Goal: Information Seeking & Learning: Learn about a topic

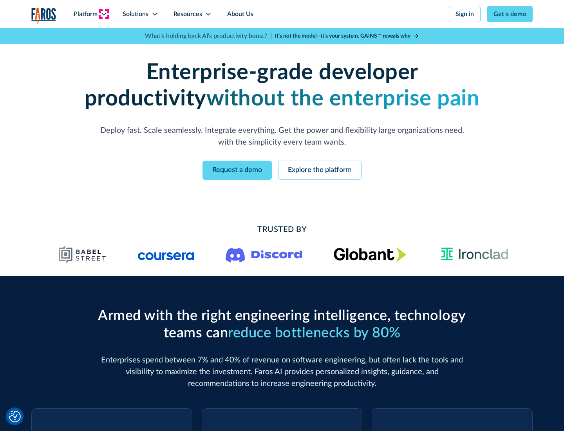
click at [103, 14] on icon at bounding box center [104, 14] width 6 height 6
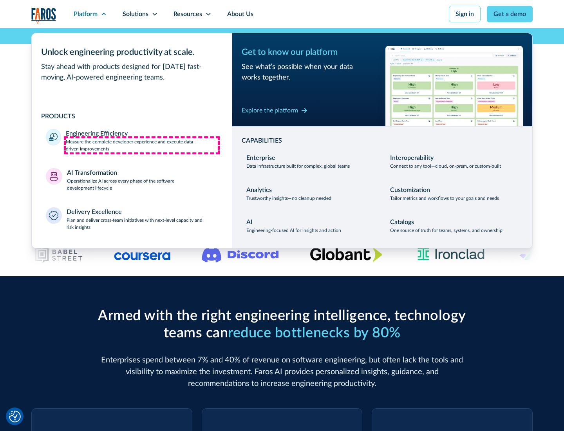
click at [142, 145] on p "Measure the complete developer experience and execute data-driven improvements" at bounding box center [142, 145] width 152 height 14
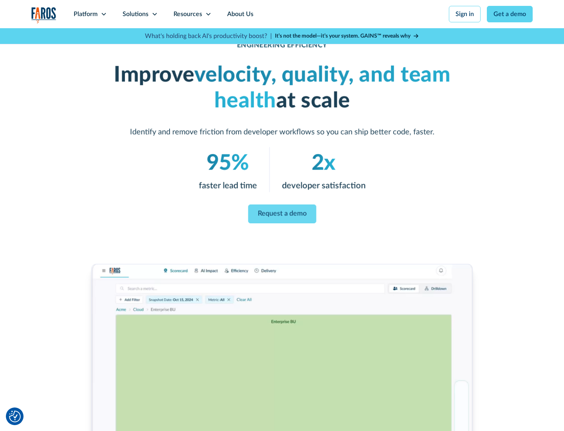
click at [282, 214] on link "Request a demo" at bounding box center [282, 213] width 68 height 19
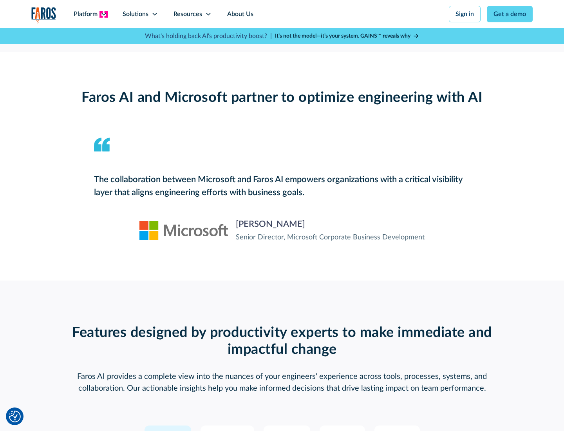
click at [103, 14] on icon at bounding box center [104, 14] width 6 height 6
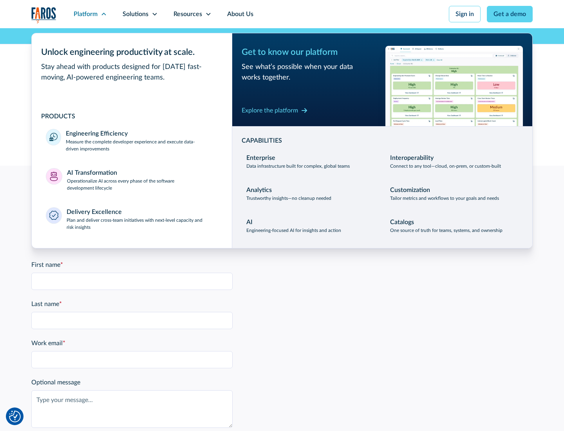
scroll to position [1718, 0]
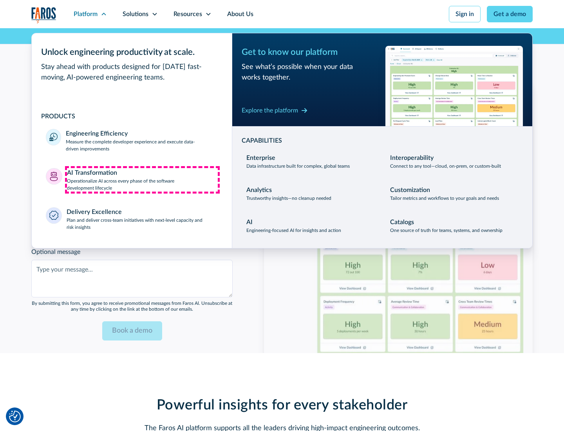
click at [142, 179] on p "Operationalize AI across every phase of the software development lifecycle" at bounding box center [142, 184] width 151 height 14
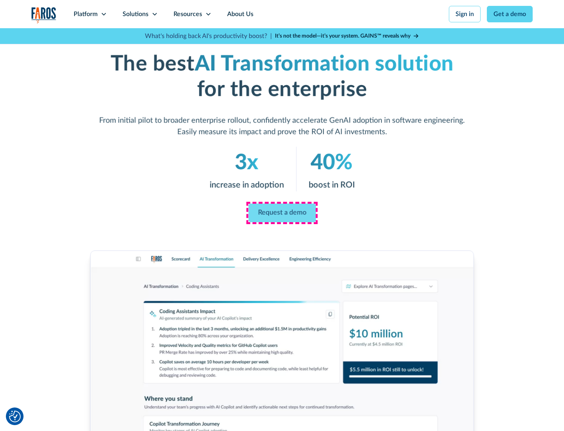
click at [282, 213] on link "Request a demo" at bounding box center [281, 213] width 67 height 19
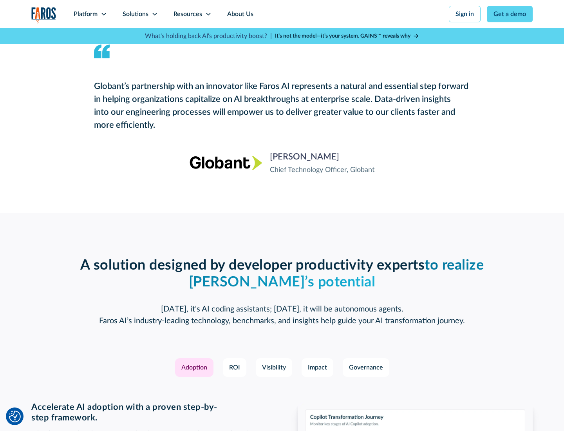
click at [90, 14] on div "Platform" at bounding box center [86, 13] width 24 height 9
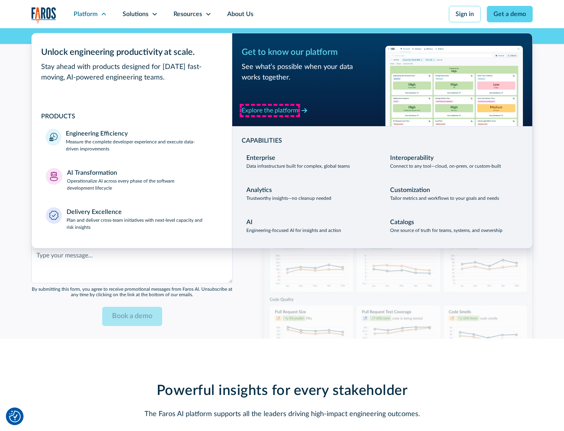
scroll to position [1906, 0]
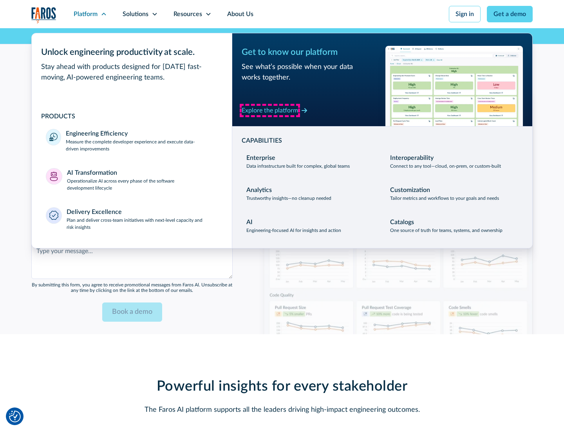
click at [270, 110] on div "Explore the platform" at bounding box center [270, 110] width 56 height 9
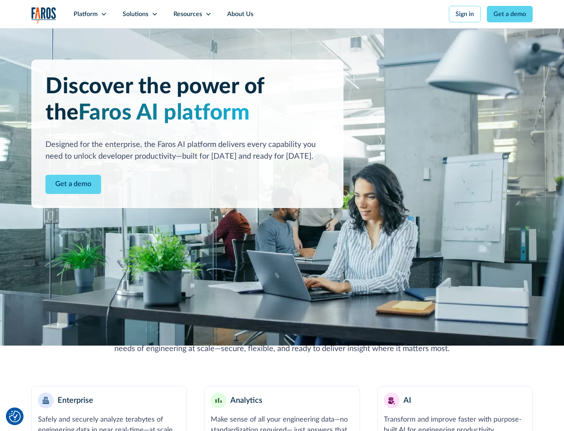
click at [73, 184] on link "Get a demo" at bounding box center [73, 184] width 56 height 19
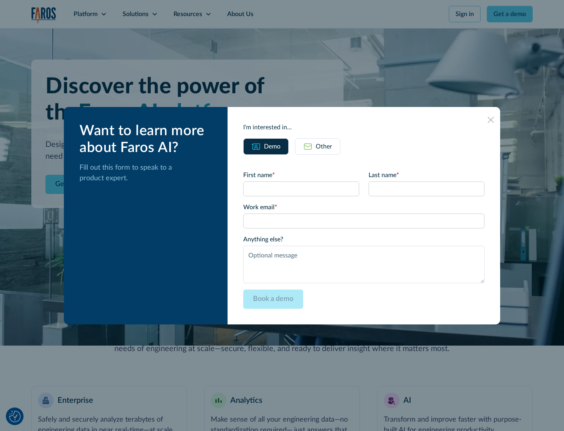
click at [324, 146] on div "Other" at bounding box center [324, 146] width 16 height 9
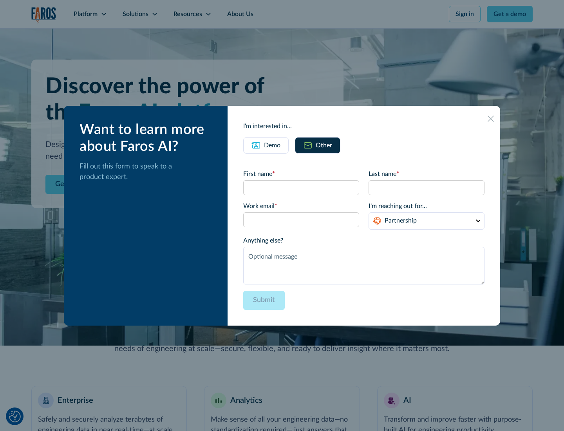
click at [272, 145] on div "Demo" at bounding box center [272, 145] width 16 height 9
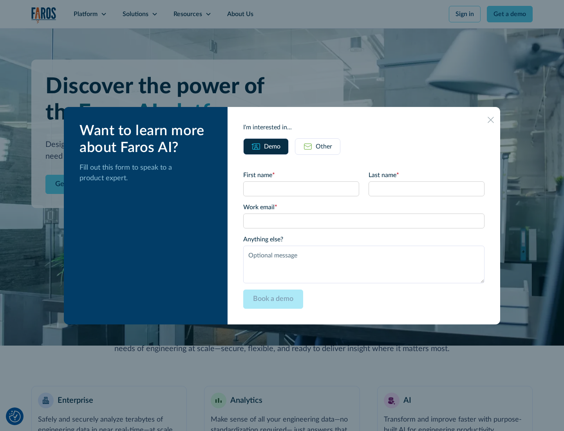
click at [491, 119] on icon at bounding box center [491, 120] width 6 height 6
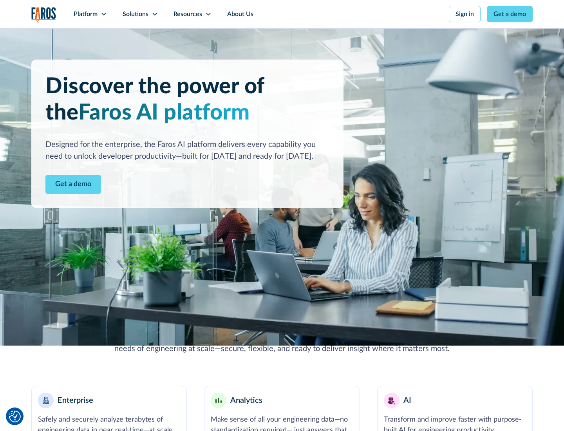
click at [103, 14] on icon at bounding box center [104, 14] width 6 height 6
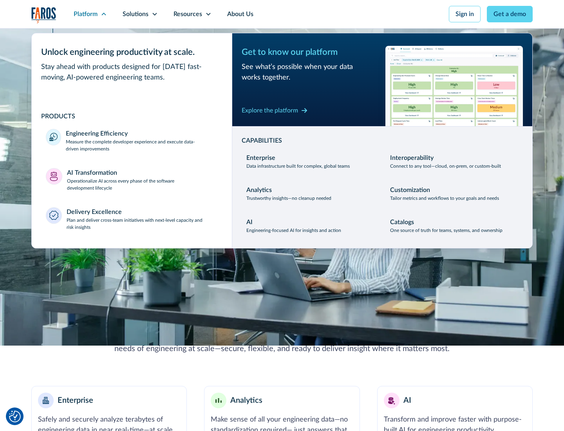
click at [142, 223] on p "Plan and deliver cross-team initiatives with next-level capacity and risk insig…" at bounding box center [143, 224] width 152 height 14
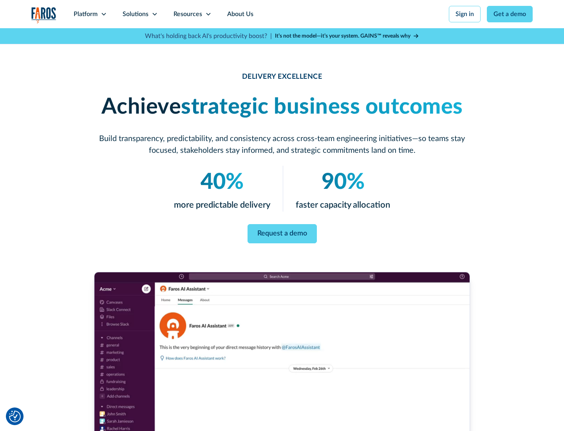
click at [154, 14] on icon at bounding box center [155, 14] width 6 height 6
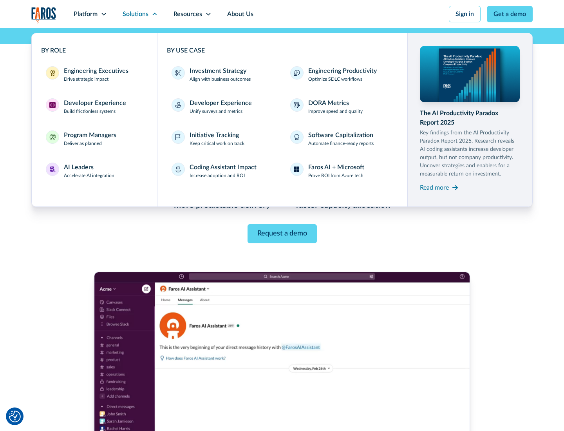
click at [94, 74] on div "Engineering Executives" at bounding box center [96, 70] width 65 height 9
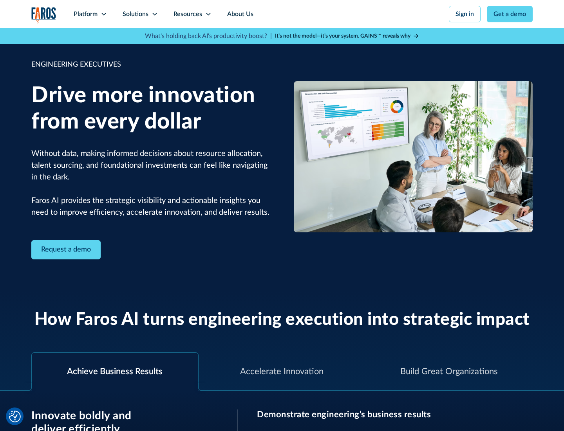
click at [154, 14] on icon at bounding box center [155, 14] width 6 height 6
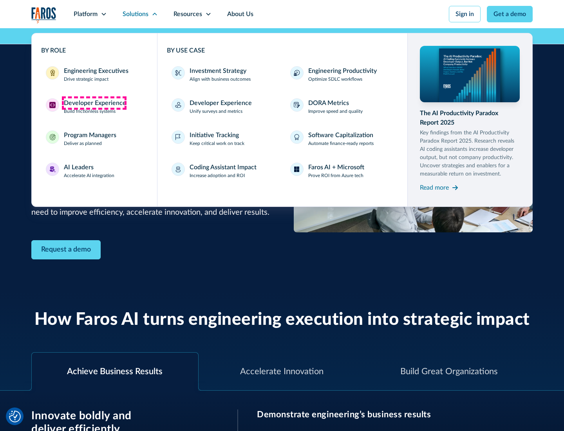
click at [94, 103] on div "Developer Experience" at bounding box center [95, 102] width 62 height 9
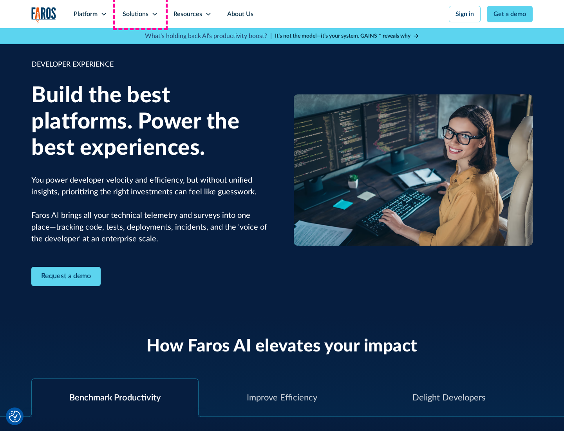
click at [140, 14] on div "Solutions" at bounding box center [136, 13] width 26 height 9
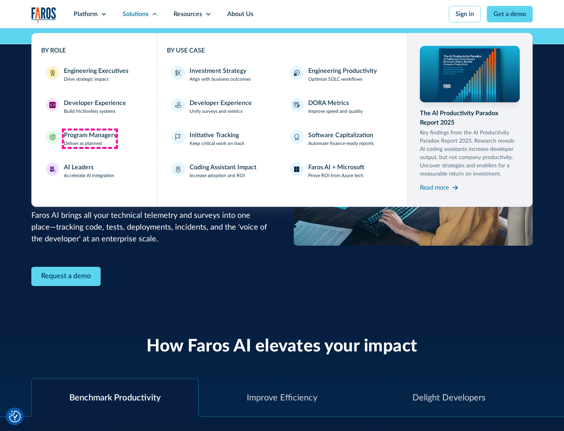
click at [90, 139] on div "Program Managers" at bounding box center [90, 134] width 52 height 9
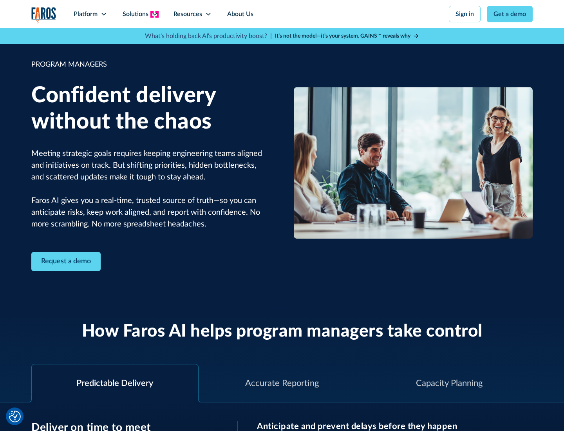
click at [154, 14] on icon at bounding box center [155, 14] width 6 height 6
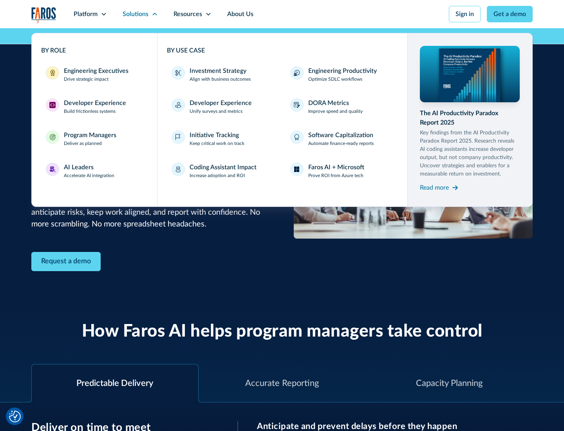
click at [89, 171] on div "AI Leaders" at bounding box center [79, 167] width 30 height 9
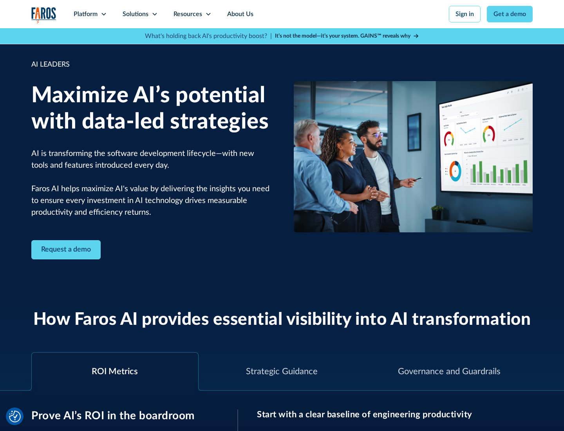
click at [154, 14] on icon at bounding box center [155, 14] width 6 height 6
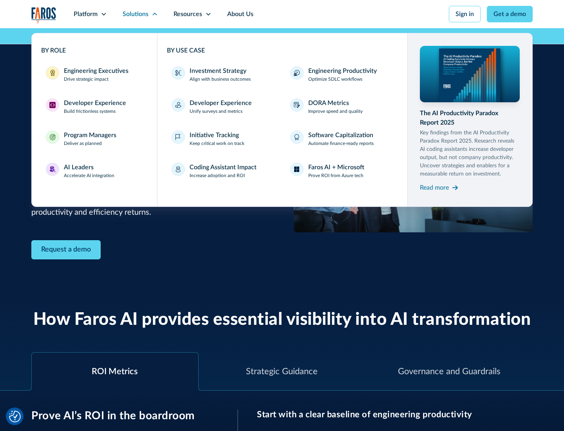
click at [217, 71] on div "Investment Strategy" at bounding box center [218, 70] width 57 height 9
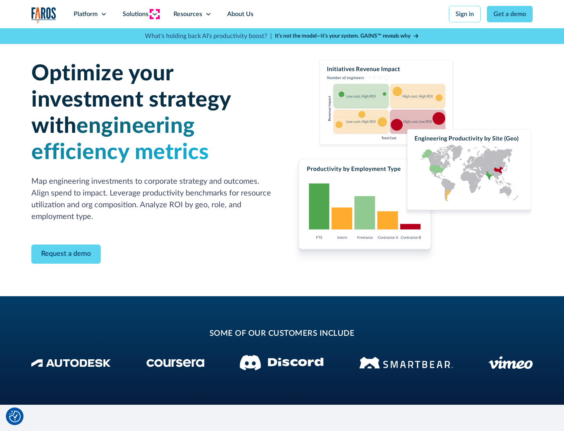
click at [154, 14] on icon at bounding box center [155, 14] width 6 height 6
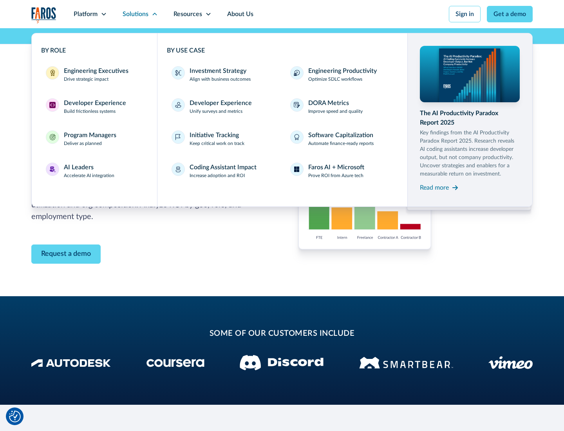
click at [336, 175] on p "Prove ROI from Azure tech" at bounding box center [335, 175] width 55 height 7
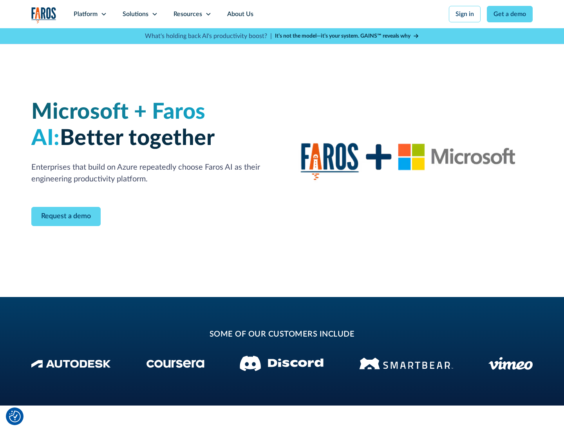
click at [154, 14] on icon at bounding box center [155, 14] width 6 height 6
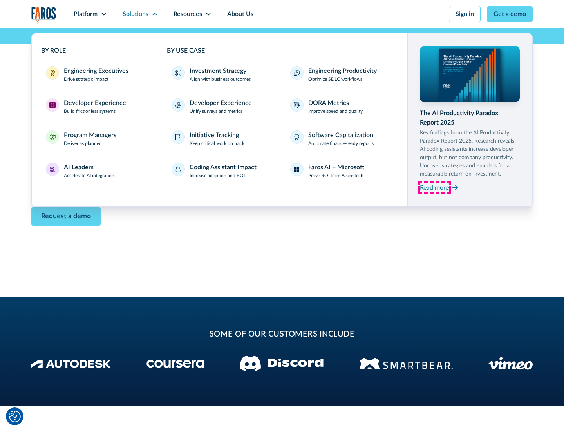
click at [434, 187] on div "Read more" at bounding box center [434, 187] width 29 height 9
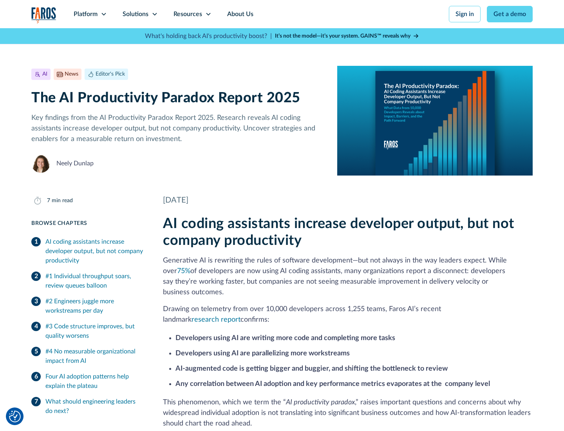
click at [208, 14] on icon at bounding box center [208, 14] width 6 height 6
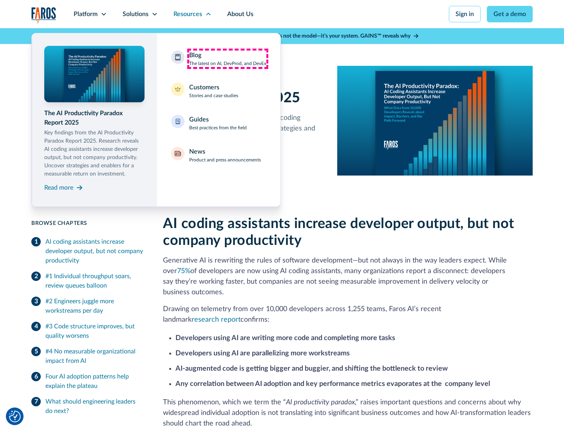
click at [228, 59] on div "Blog The latest on AI, DevProd, and DevEx" at bounding box center [227, 59] width 77 height 16
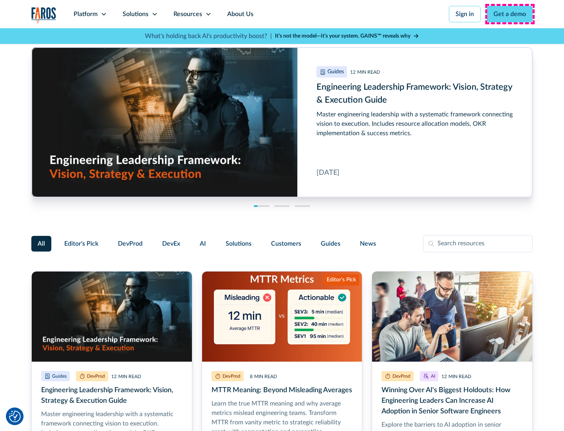
click at [510, 14] on link "Get a demo" at bounding box center [510, 14] width 46 height 16
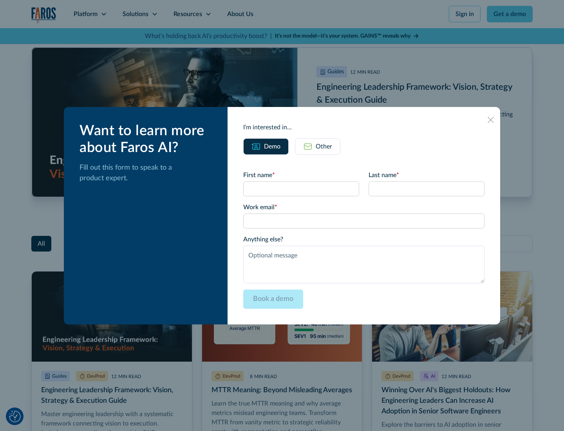
click at [318, 146] on div "Other" at bounding box center [324, 146] width 16 height 9
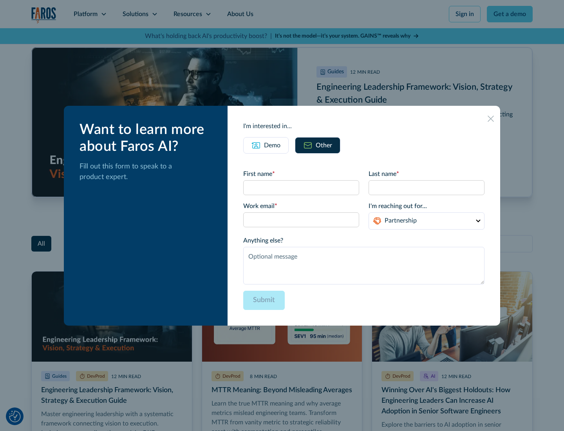
click at [491, 118] on icon at bounding box center [491, 119] width 6 height 6
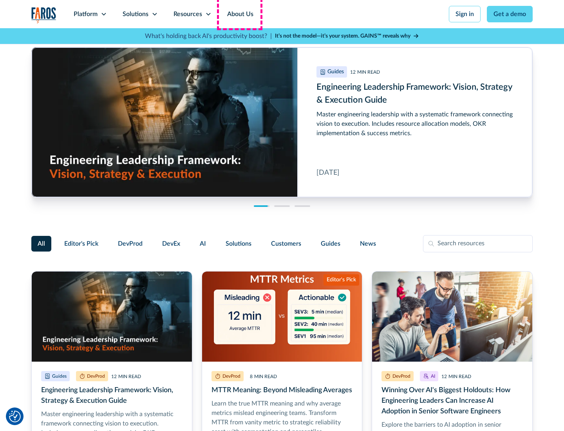
click at [239, 14] on link "About Us" at bounding box center [240, 14] width 42 height 28
